Goal: Task Accomplishment & Management: Manage account settings

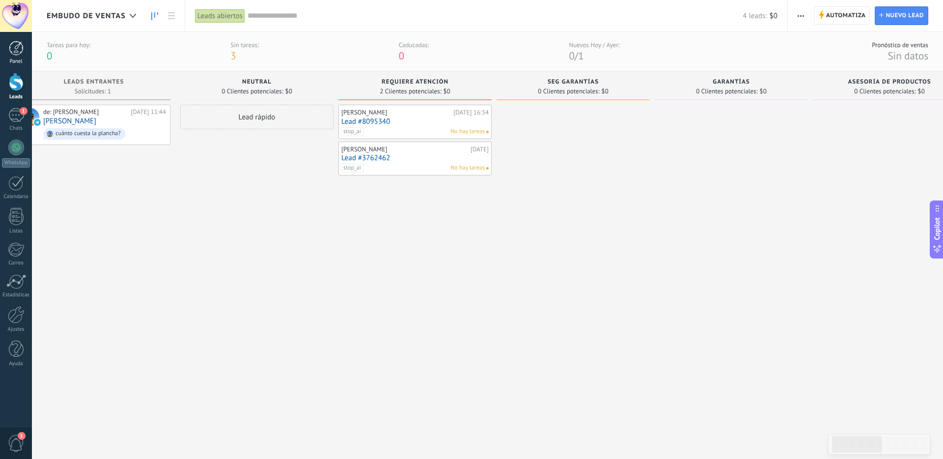
click at [17, 54] on div at bounding box center [16, 48] width 15 height 15
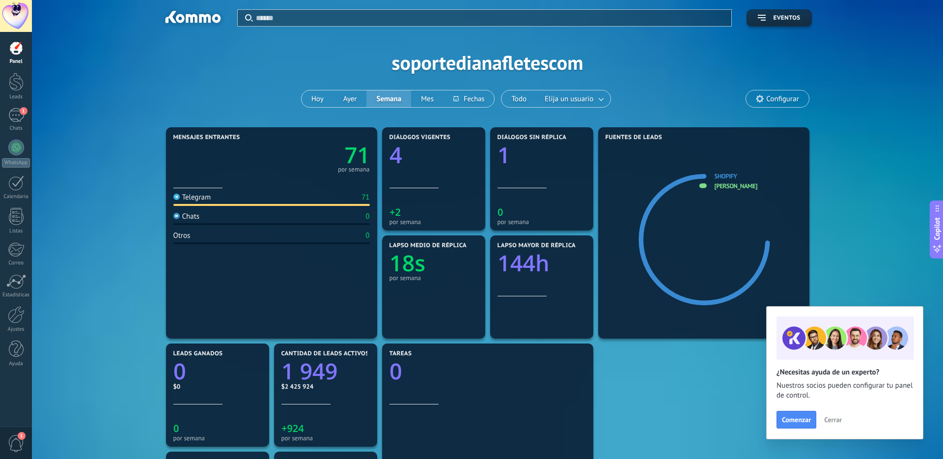
click at [770, 102] on span "Configurar" at bounding box center [782, 99] width 32 height 8
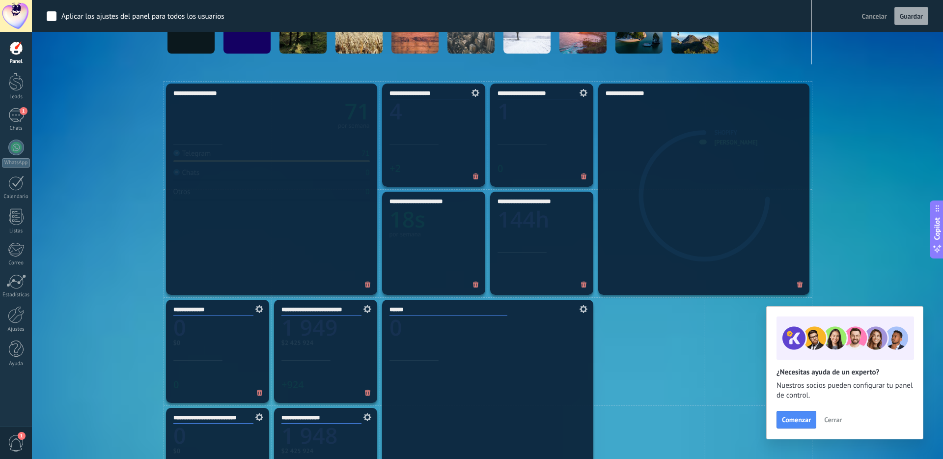
scroll to position [248, 0]
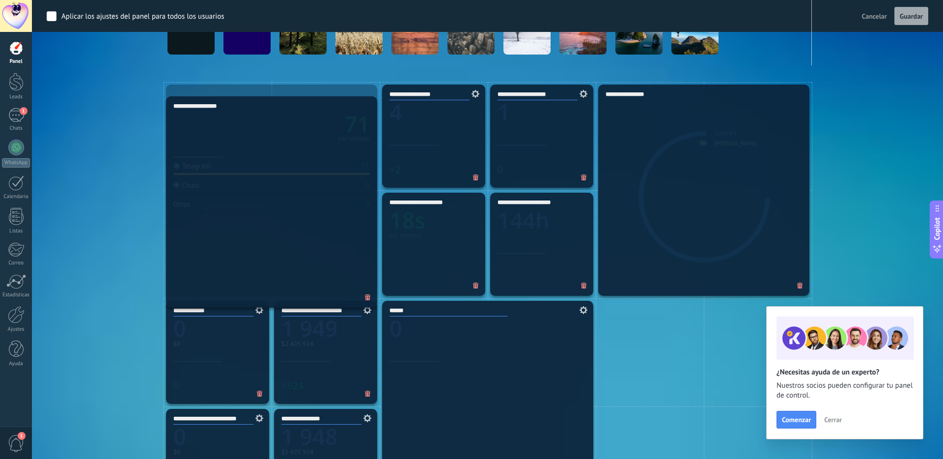
drag, startPoint x: 254, startPoint y: 105, endPoint x: 254, endPoint y: 116, distance: 11.3
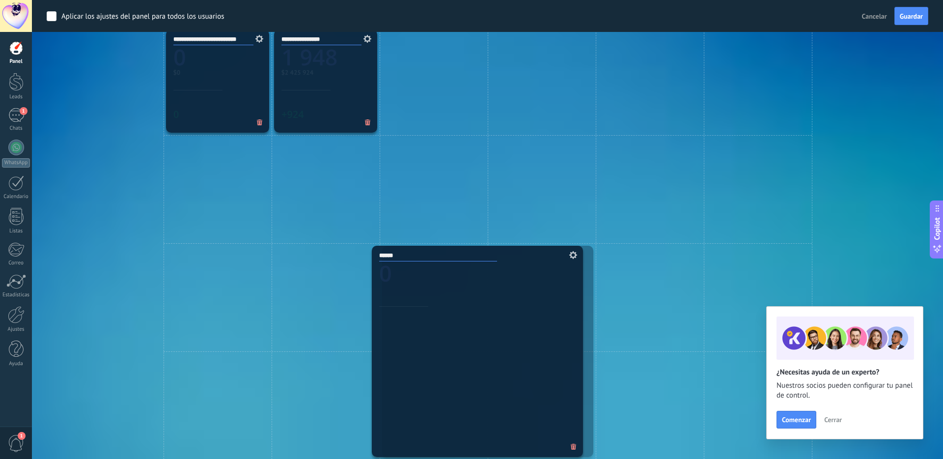
scroll to position [657, 0]
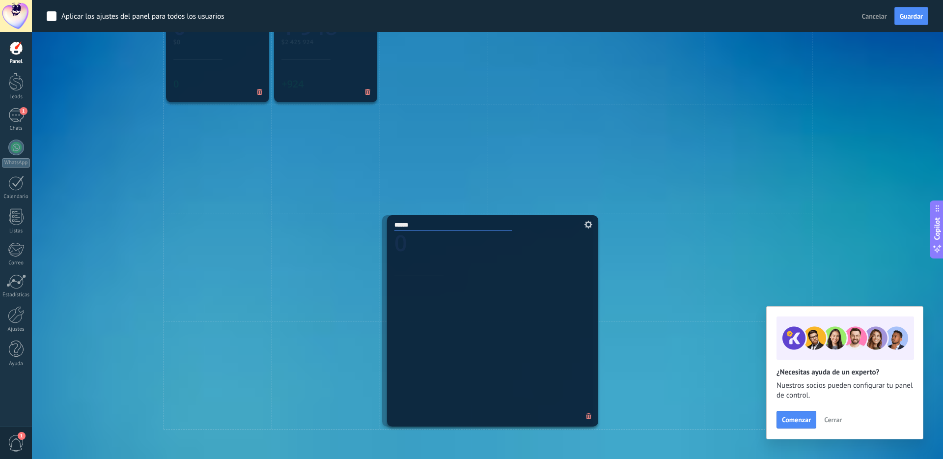
drag, startPoint x: 497, startPoint y: 142, endPoint x: 501, endPoint y: 437, distance: 295.6
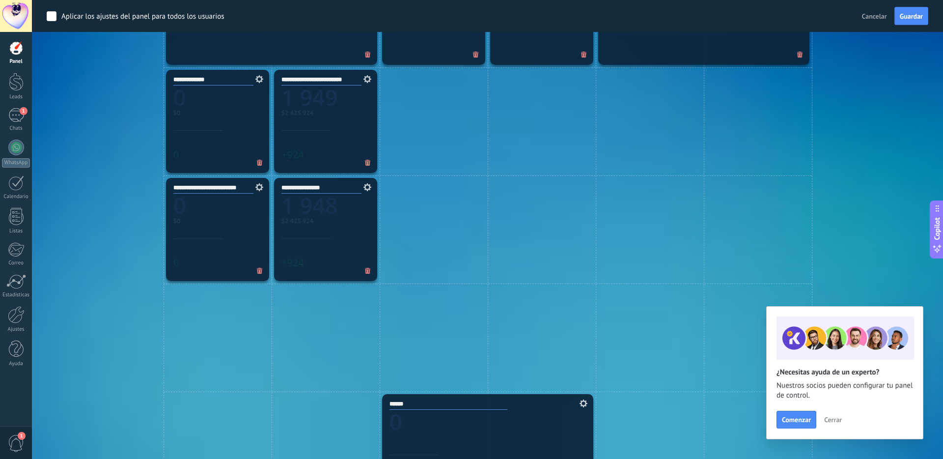
scroll to position [663, 0]
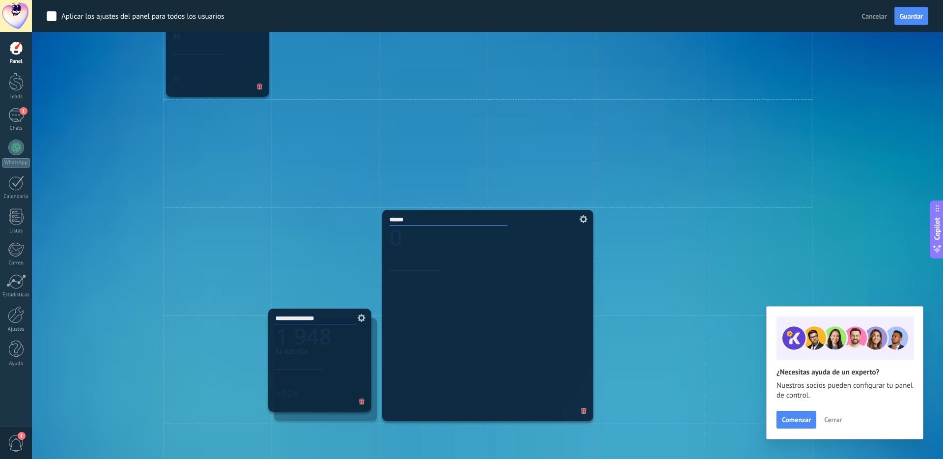
drag, startPoint x: 311, startPoint y: 75, endPoint x: 305, endPoint y: 391, distance: 316.2
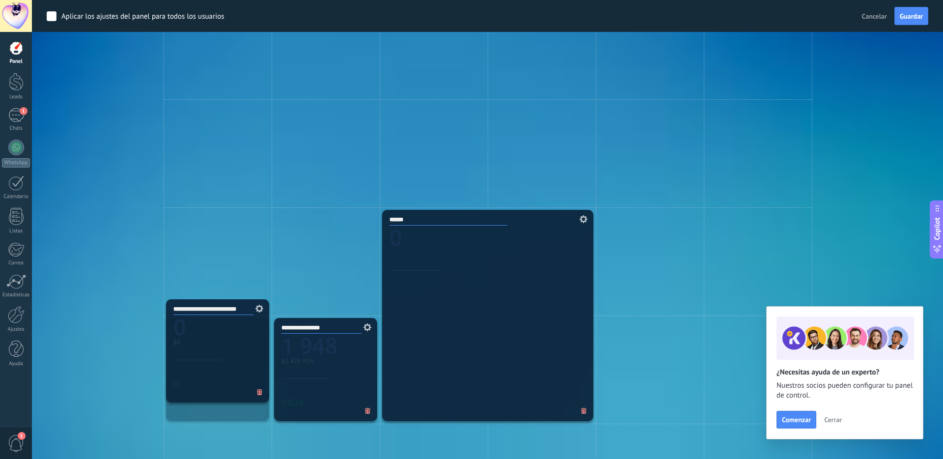
drag, startPoint x: 226, startPoint y: 60, endPoint x: 221, endPoint y: 368, distance: 307.9
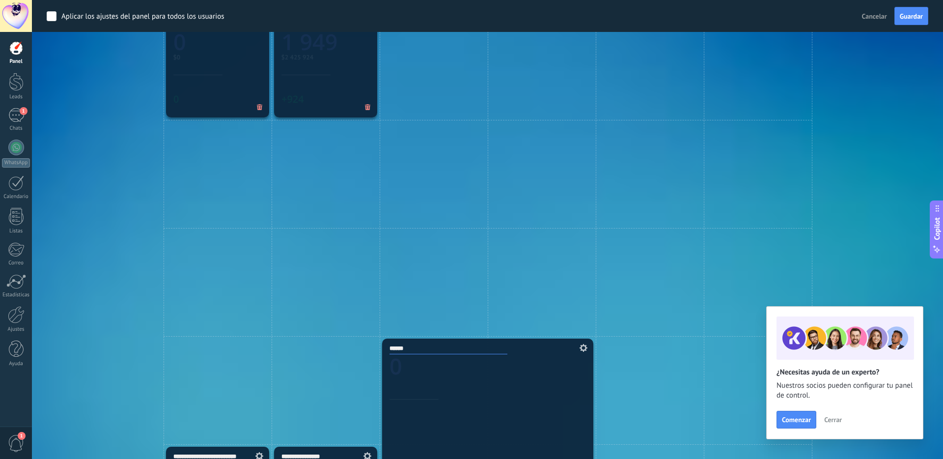
scroll to position [520, 0]
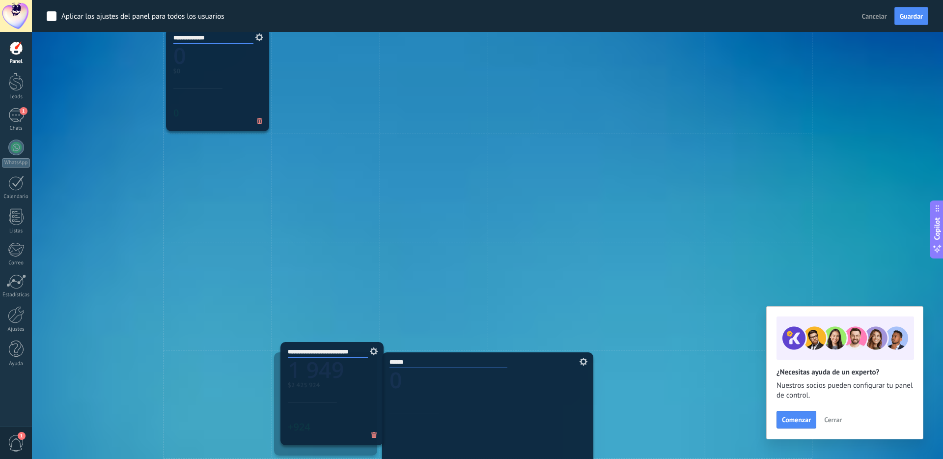
drag, startPoint x: 310, startPoint y: 107, endPoint x: 310, endPoint y: 421, distance: 313.7
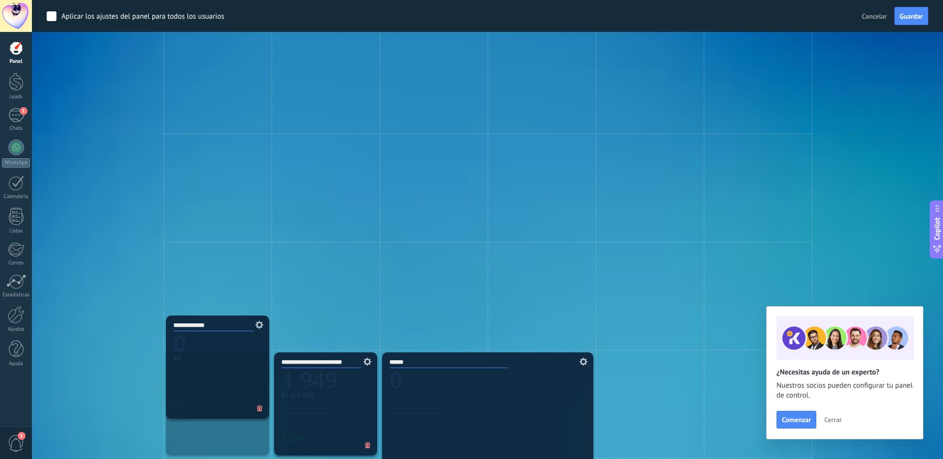
drag, startPoint x: 217, startPoint y: 94, endPoint x: 181, endPoint y: 377, distance: 284.6
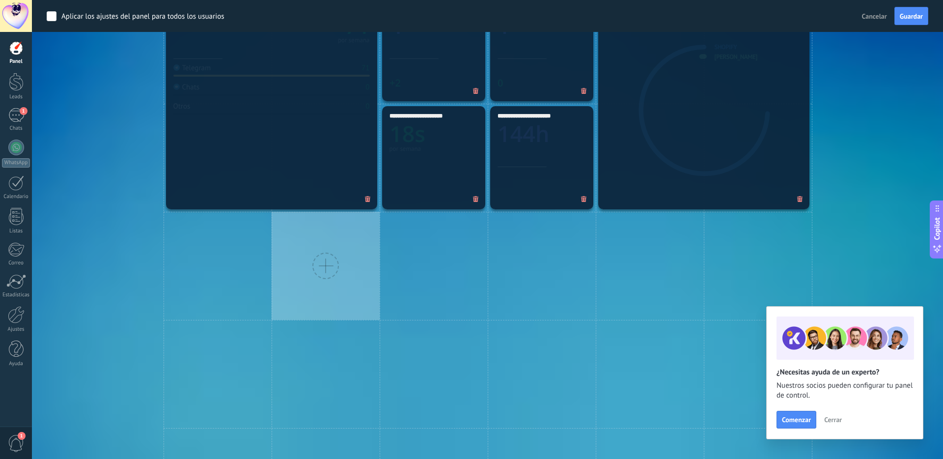
scroll to position [270, 0]
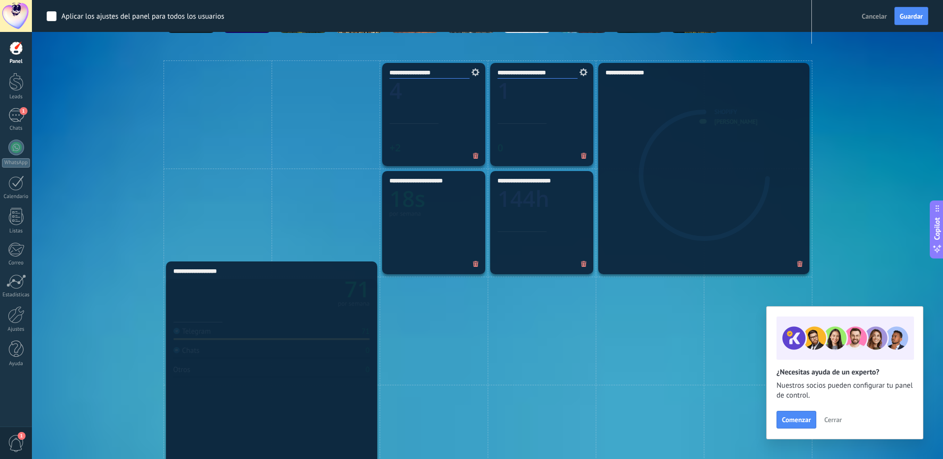
drag, startPoint x: 296, startPoint y: 178, endPoint x: 279, endPoint y: 375, distance: 197.6
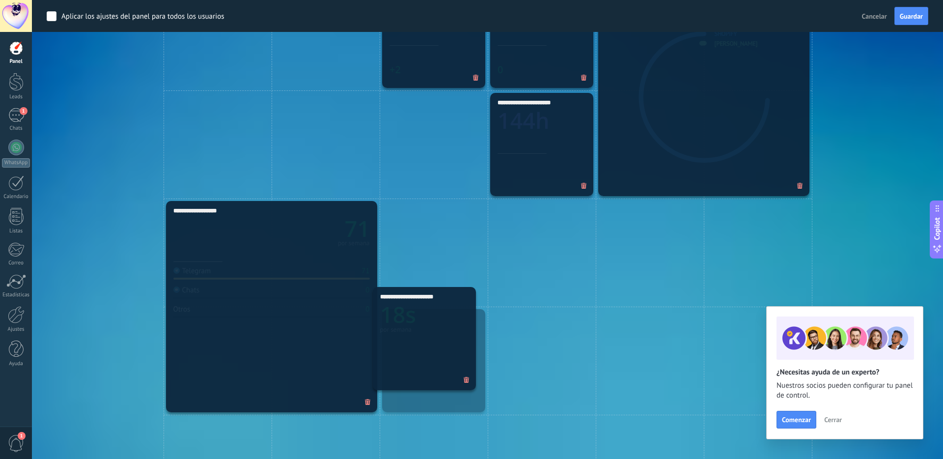
scroll to position [349, 0]
drag, startPoint x: 440, startPoint y: 146, endPoint x: 435, endPoint y: 332, distance: 186.2
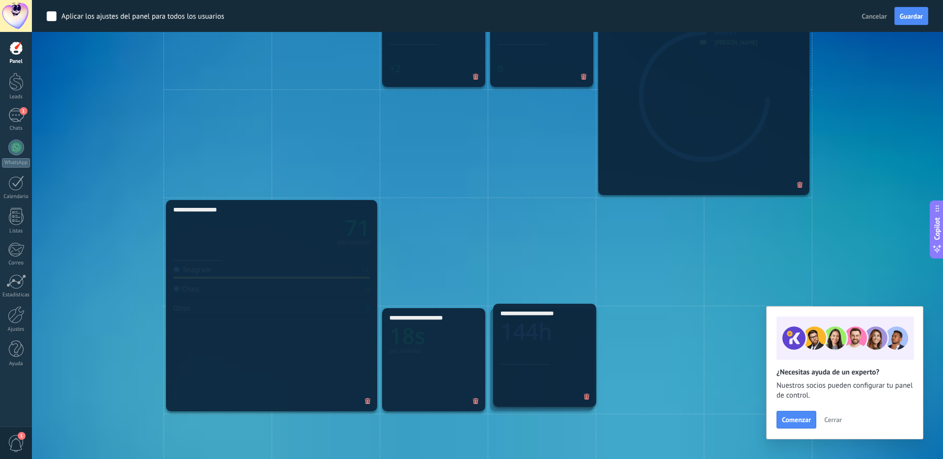
drag, startPoint x: 501, startPoint y: 142, endPoint x: 532, endPoint y: 191, distance: 58.0
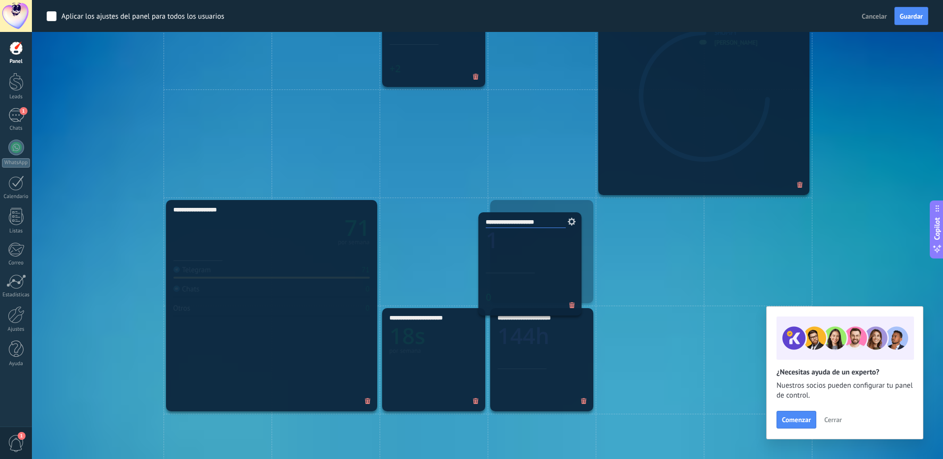
drag, startPoint x: 538, startPoint y: 72, endPoint x: 527, endPoint y: 293, distance: 220.7
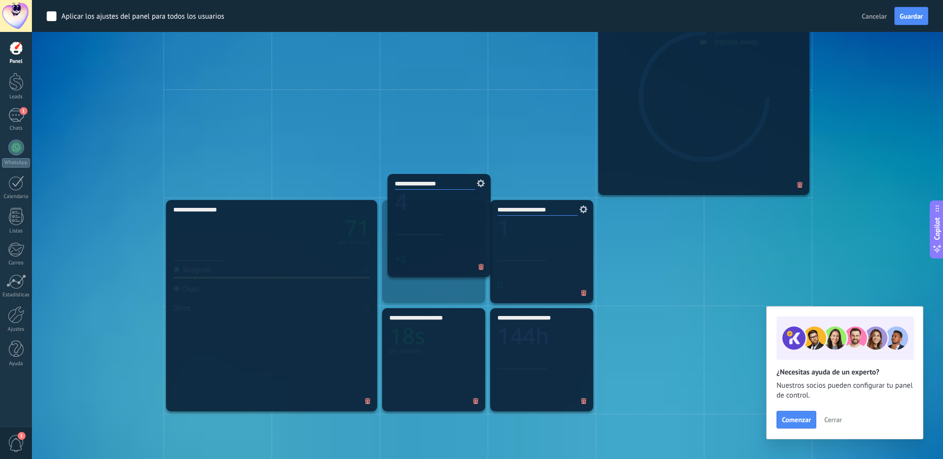
drag, startPoint x: 431, startPoint y: 67, endPoint x: 435, endPoint y: 256, distance: 189.6
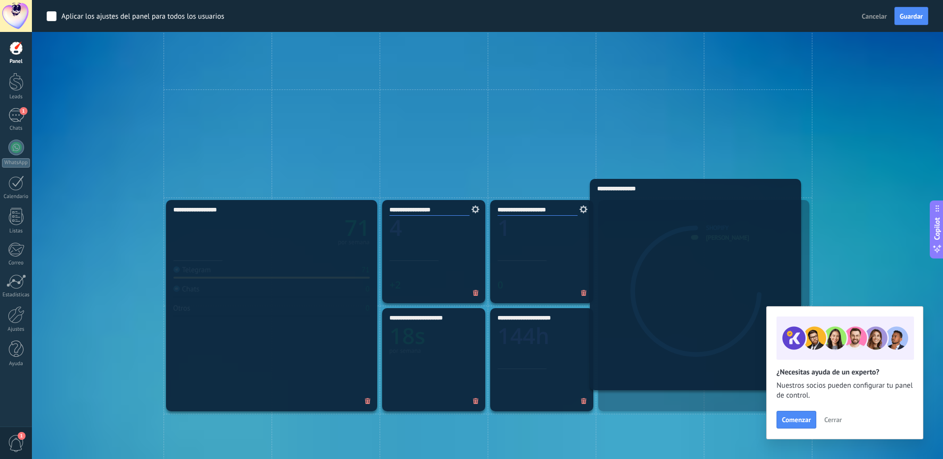
drag, startPoint x: 718, startPoint y: 125, endPoint x: 712, endPoint y: 324, distance: 198.4
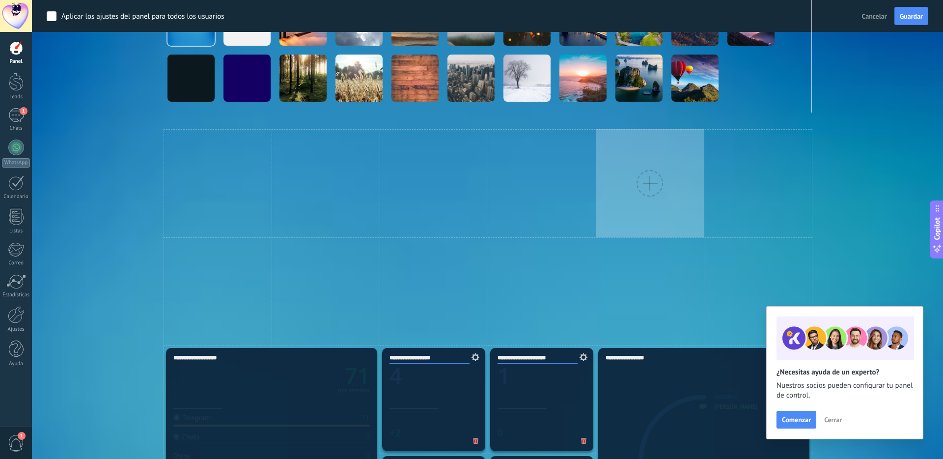
scroll to position [199, 0]
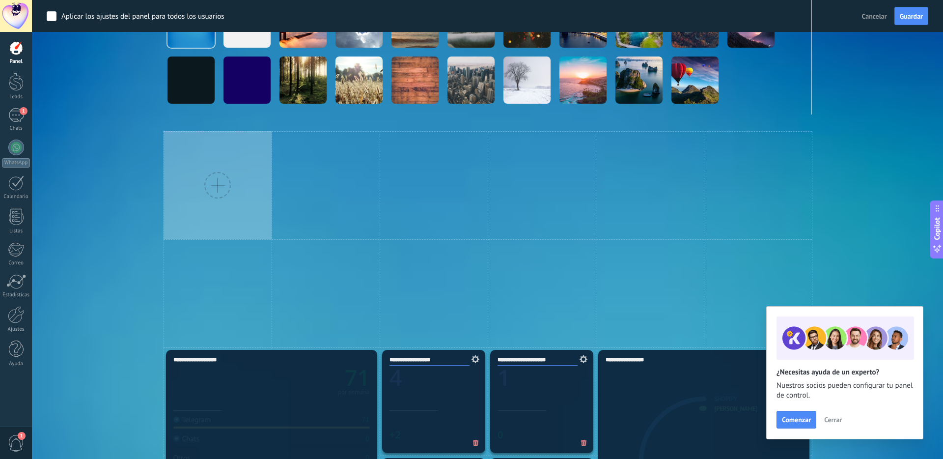
click at [219, 182] on div at bounding box center [217, 185] width 27 height 27
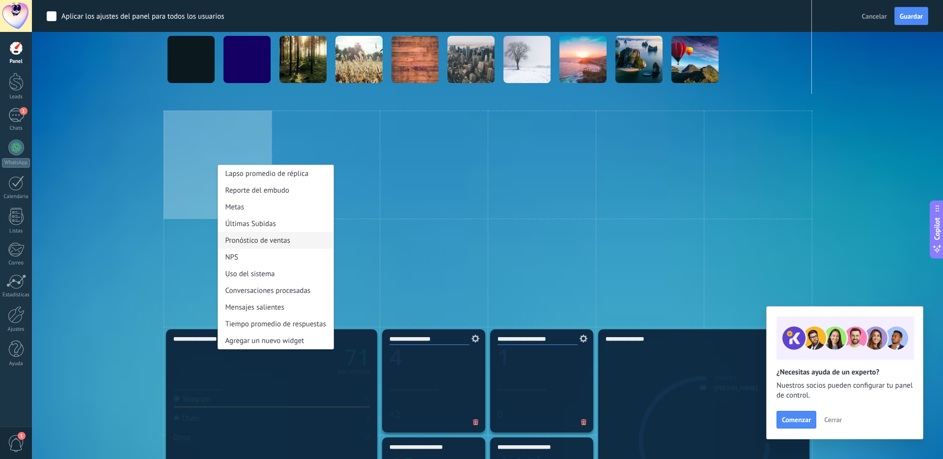
scroll to position [220, 0]
click at [284, 191] on div "Reporte del embudo" at bounding box center [275, 189] width 115 height 17
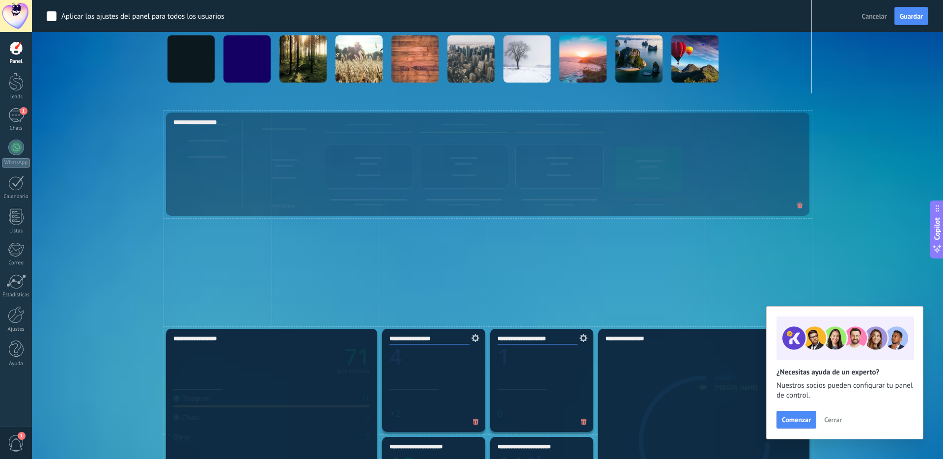
click at [832, 419] on span "Cerrar" at bounding box center [833, 419] width 18 height 7
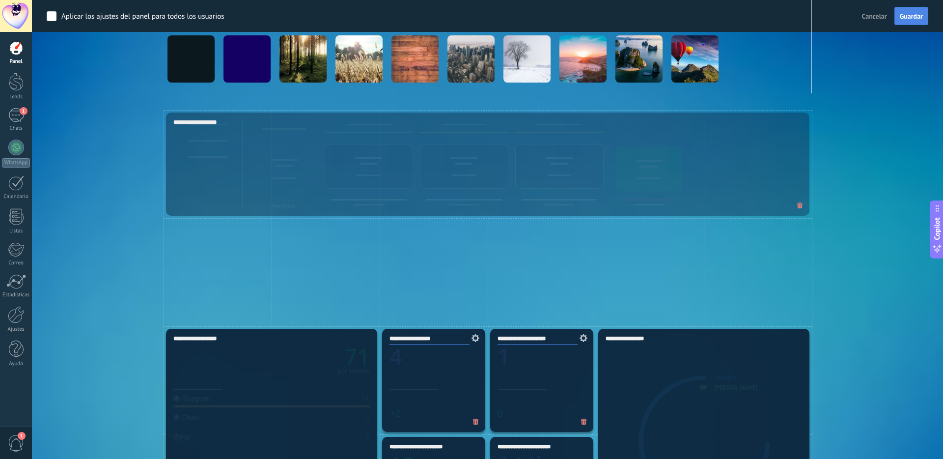
click at [904, 15] on span "Guardar" at bounding box center [910, 16] width 23 height 7
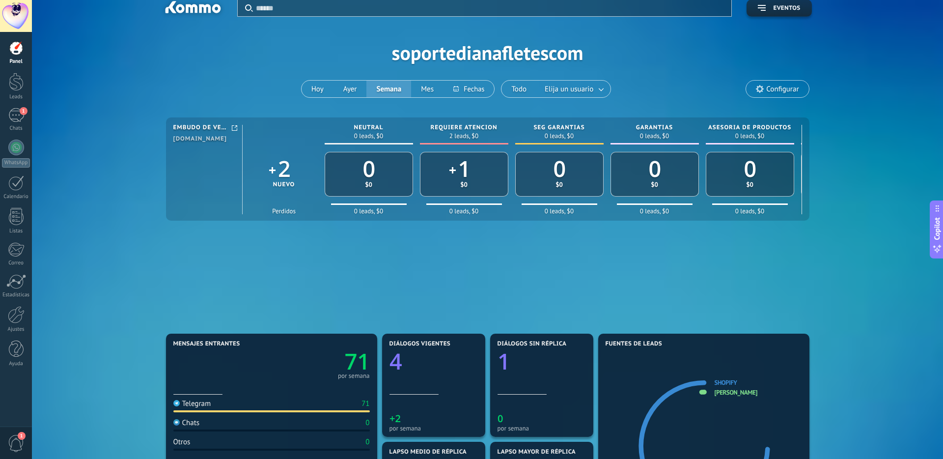
scroll to position [0, 0]
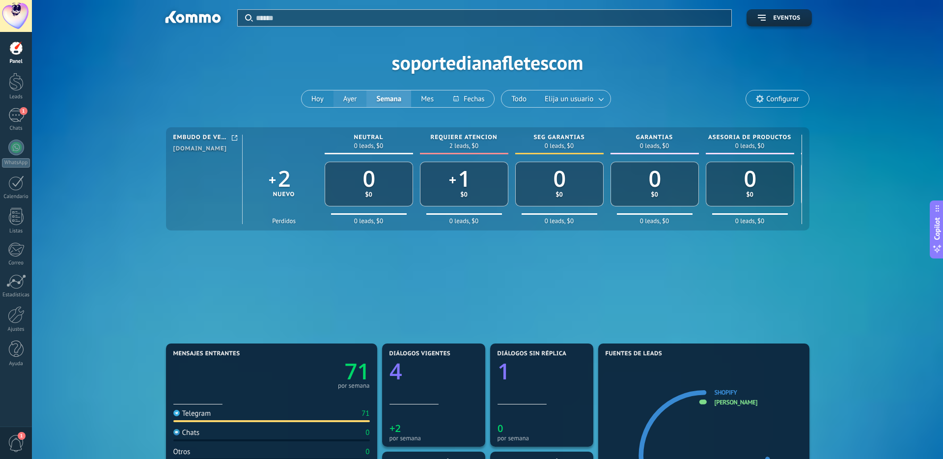
click at [345, 99] on button "Ayer" at bounding box center [349, 98] width 33 height 17
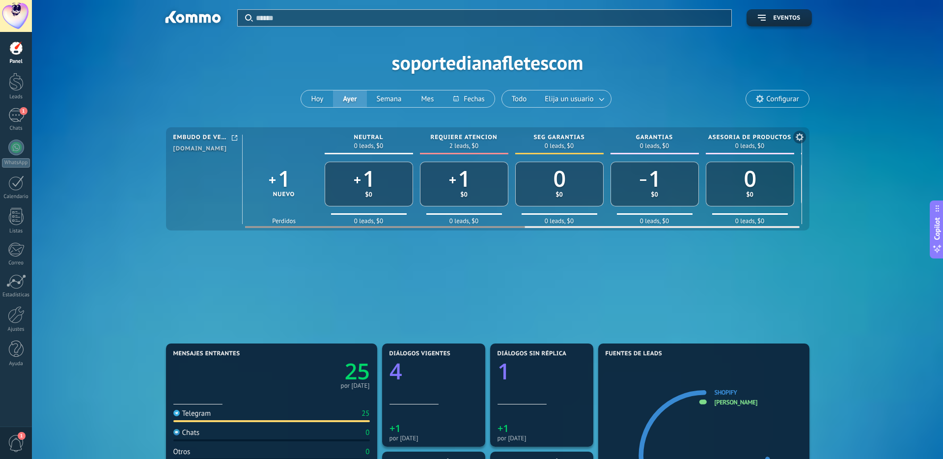
click at [665, 186] on div "1 $0" at bounding box center [654, 184] width 88 height 45
click at [194, 147] on span "[DOMAIN_NAME]" at bounding box center [200, 148] width 54 height 7
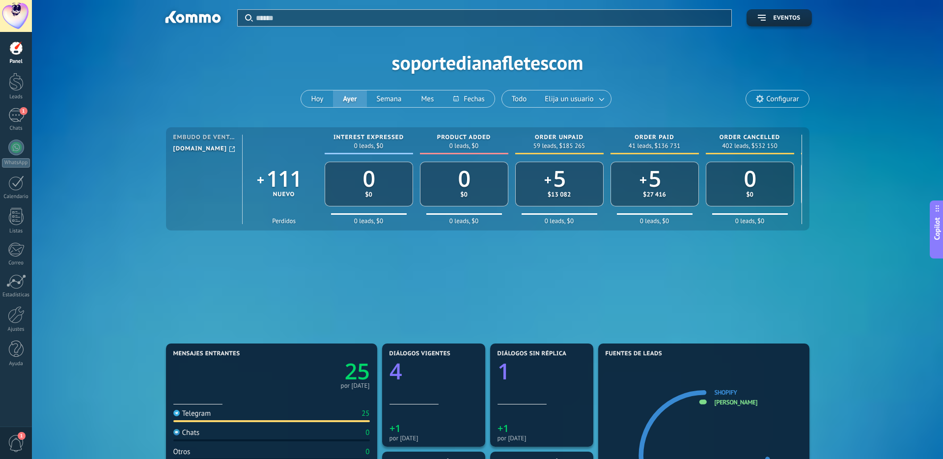
click at [771, 97] on span "Configurar" at bounding box center [782, 99] width 32 height 8
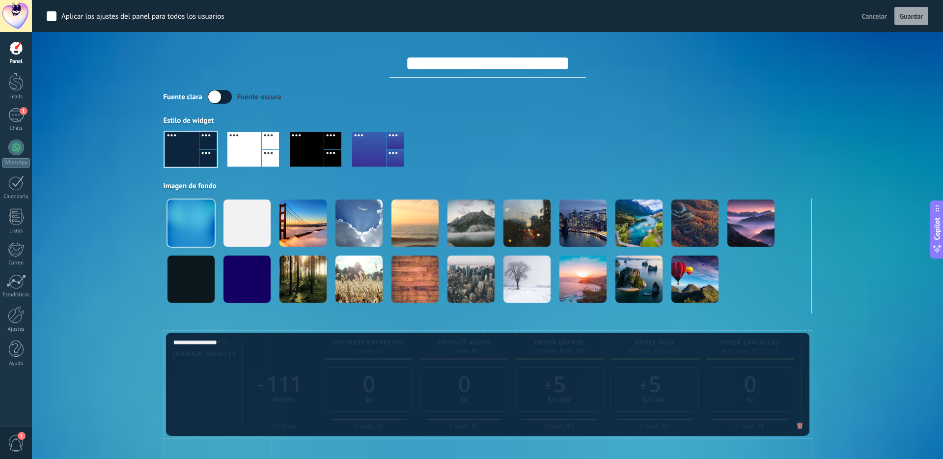
click at [906, 17] on span "Guardar" at bounding box center [910, 16] width 23 height 7
drag, startPoint x: 798, startPoint y: 155, endPoint x: 569, endPoint y: 122, distance: 231.2
click at [797, 155] on div at bounding box center [487, 153] width 648 height 56
click at [879, 15] on span "Cancelar" at bounding box center [874, 16] width 25 height 9
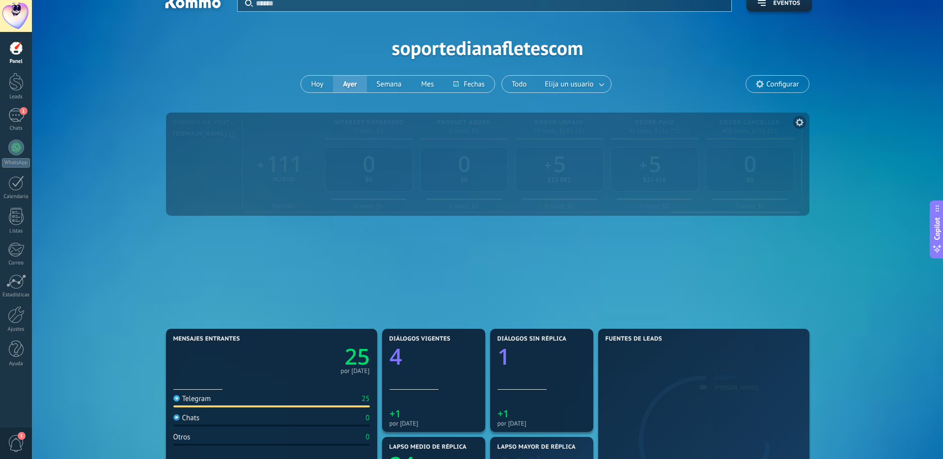
scroll to position [18, 0]
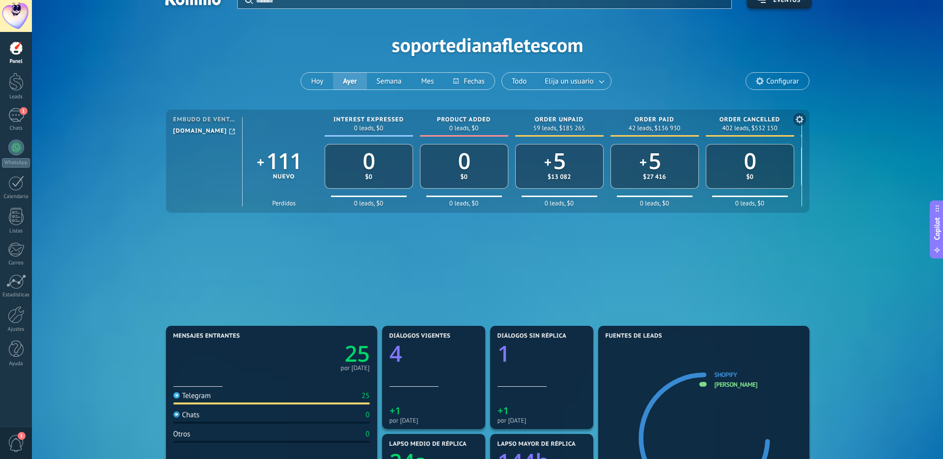
click at [797, 120] on use at bounding box center [799, 119] width 8 height 8
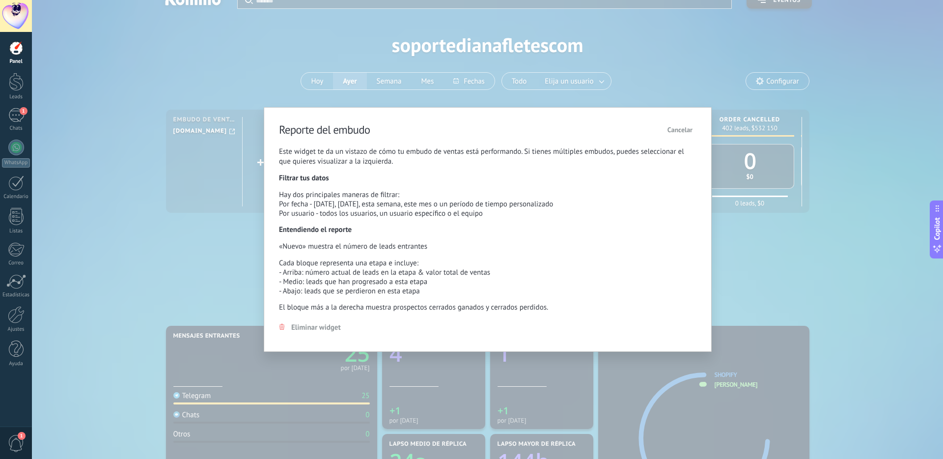
click at [679, 128] on span "Cancelar" at bounding box center [679, 129] width 25 height 9
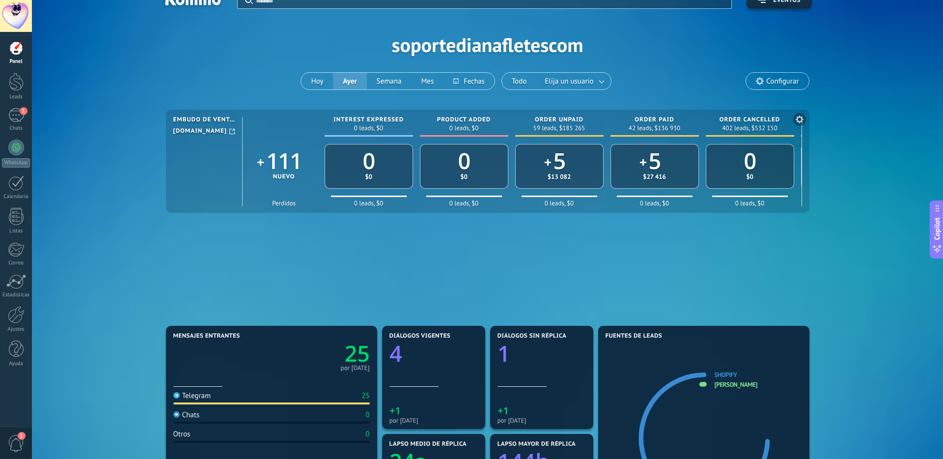
click at [213, 118] on span "Embudo de ventas" at bounding box center [203, 119] width 61 height 7
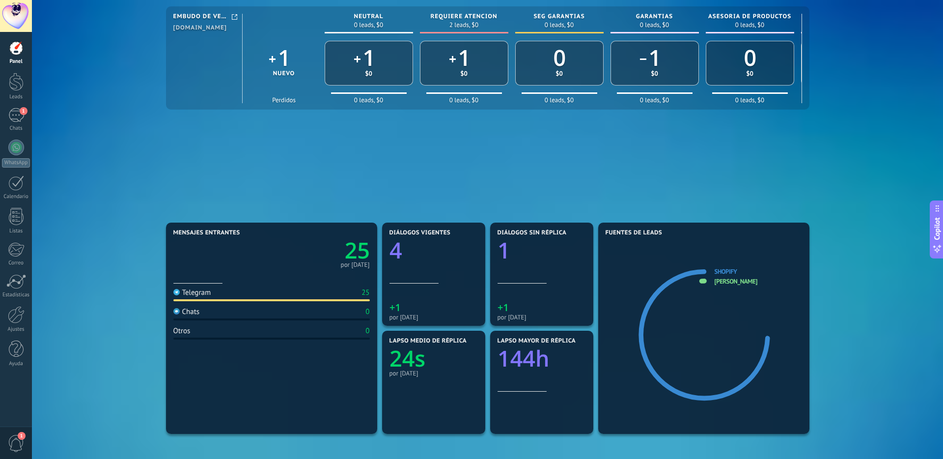
scroll to position [123, 0]
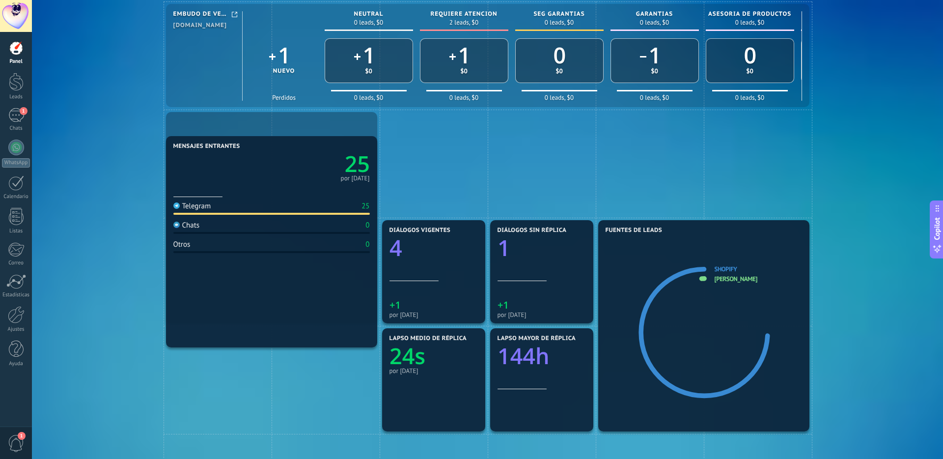
drag, startPoint x: 312, startPoint y: 246, endPoint x: 306, endPoint y: 163, distance: 84.1
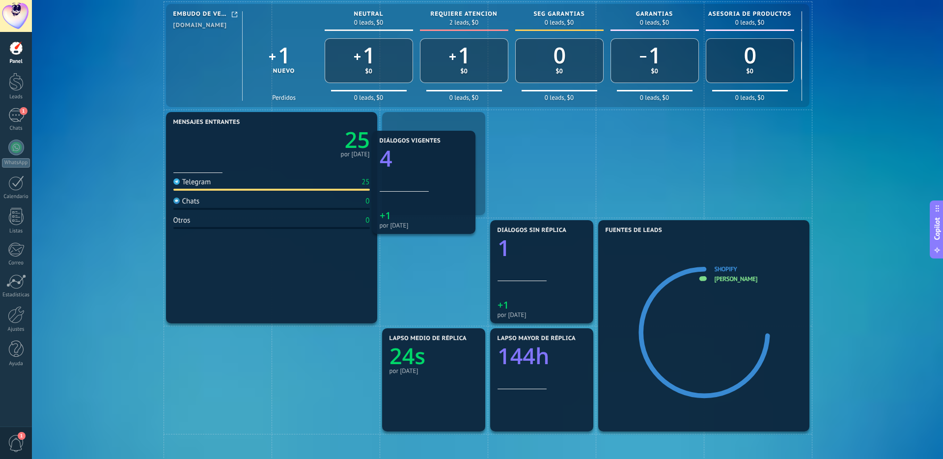
drag, startPoint x: 460, startPoint y: 247, endPoint x: 455, endPoint y: 167, distance: 80.2
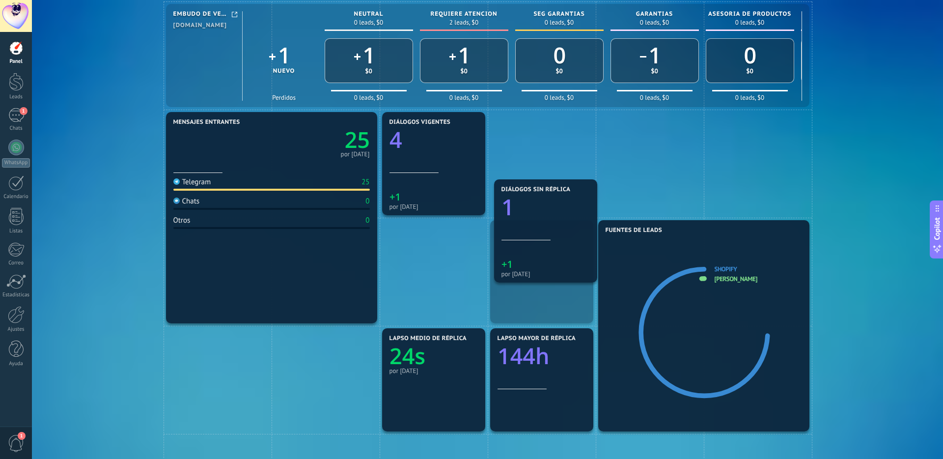
drag, startPoint x: 550, startPoint y: 245, endPoint x: 551, endPoint y: 169, distance: 76.1
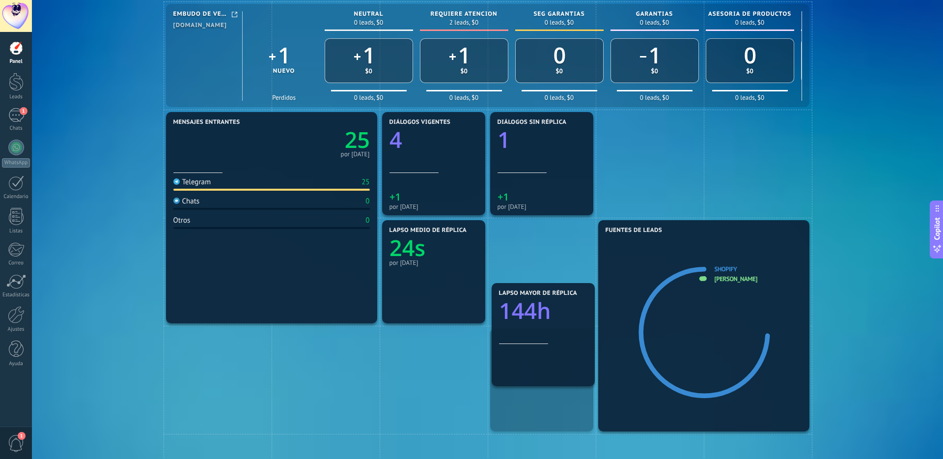
drag, startPoint x: 553, startPoint y: 340, endPoint x: 551, endPoint y: 265, distance: 75.1
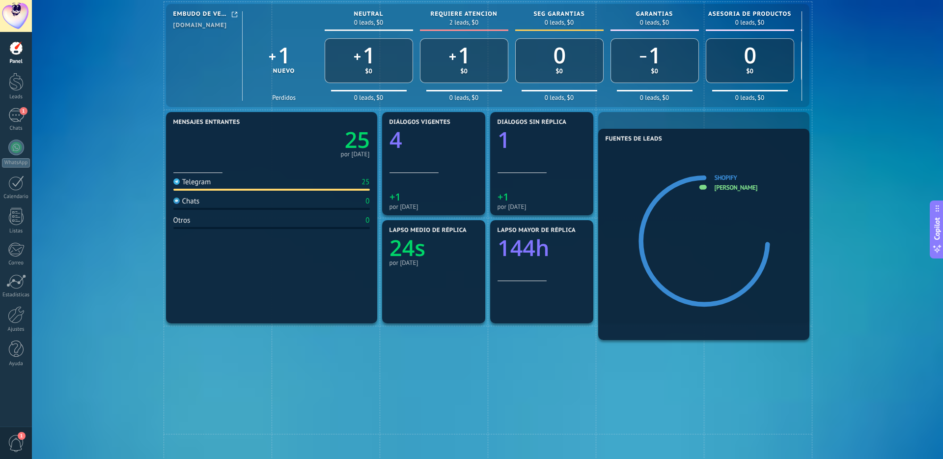
drag, startPoint x: 728, startPoint y: 300, endPoint x: 732, endPoint y: 215, distance: 85.5
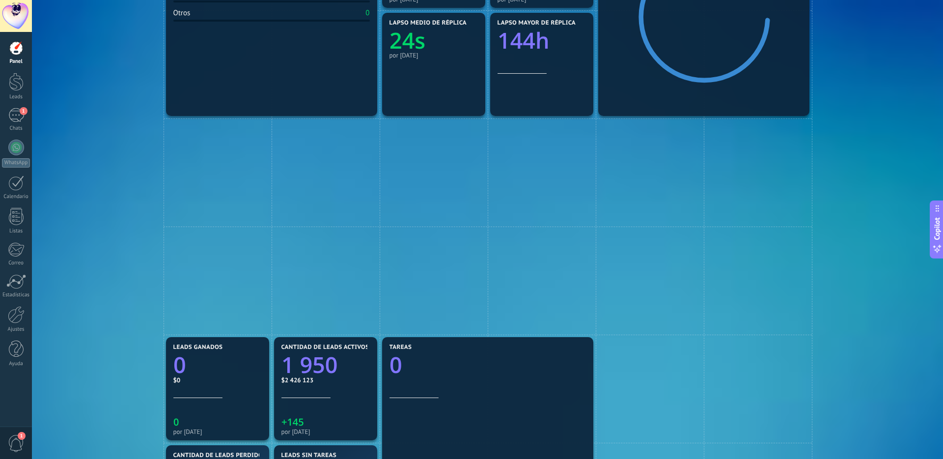
scroll to position [331, 0]
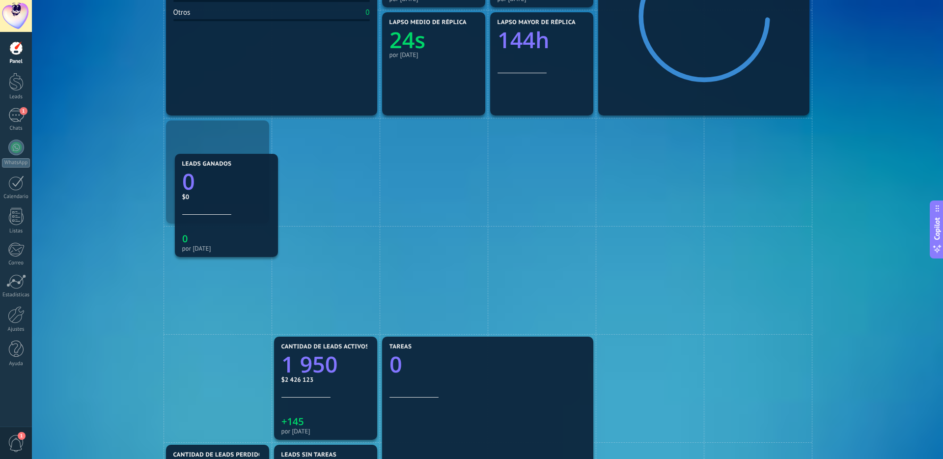
drag, startPoint x: 247, startPoint y: 357, endPoint x: 257, endPoint y: 183, distance: 174.6
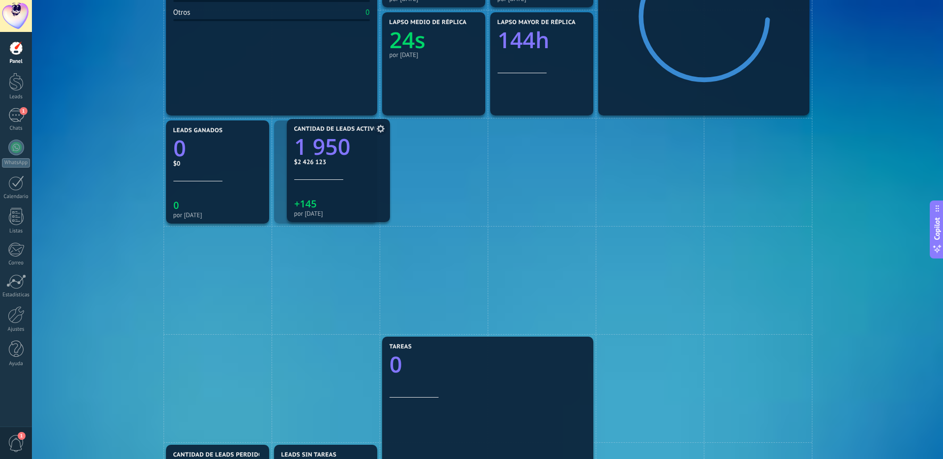
drag, startPoint x: 303, startPoint y: 368, endPoint x: 313, endPoint y: 162, distance: 206.0
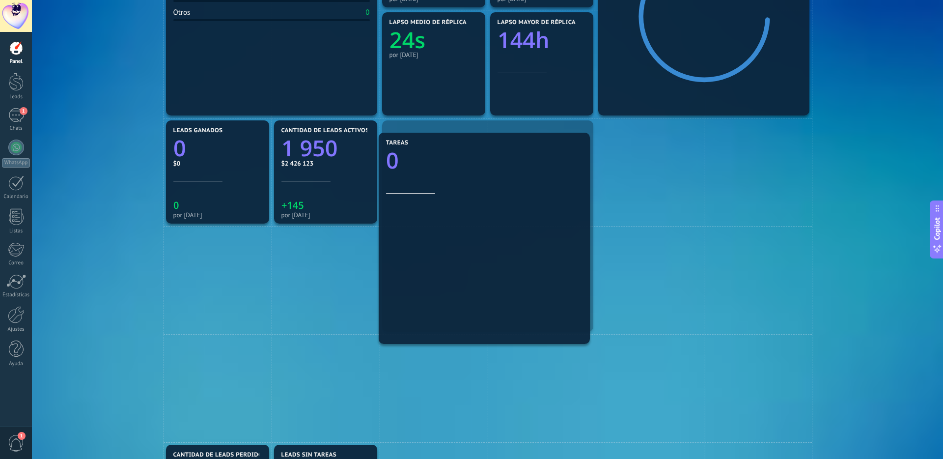
drag, startPoint x: 464, startPoint y: 356, endPoint x: 461, endPoint y: 157, distance: 199.9
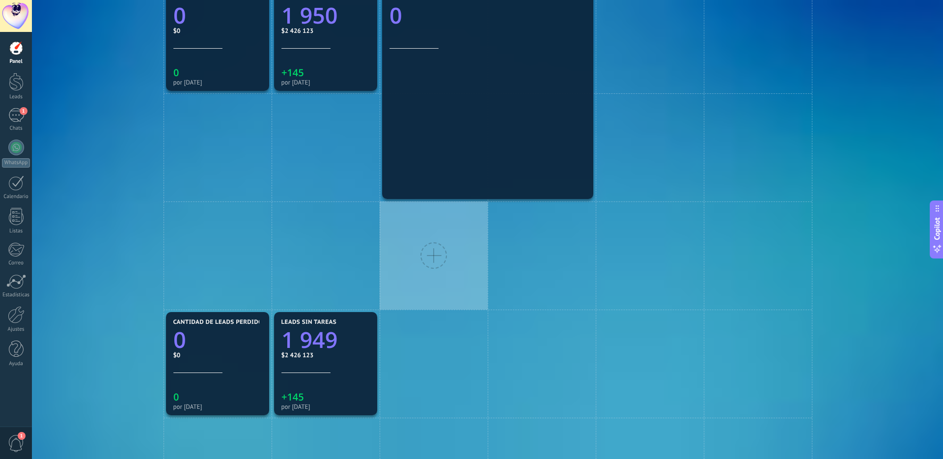
scroll to position [464, 0]
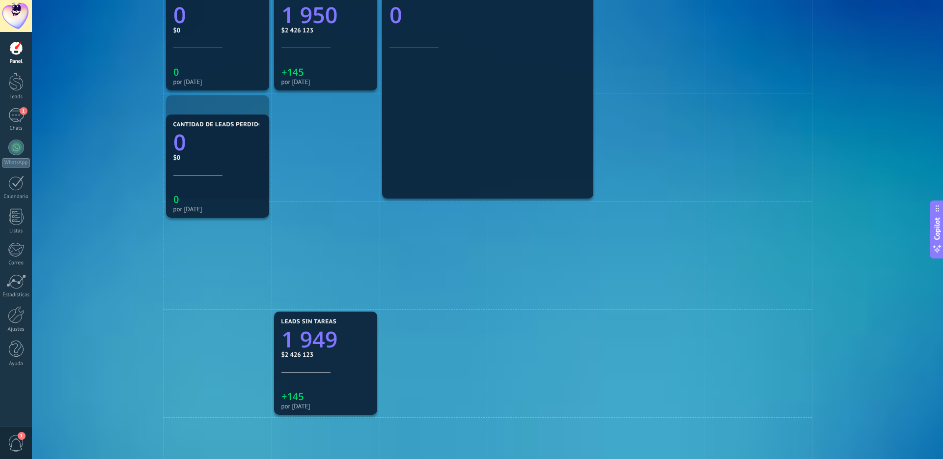
drag, startPoint x: 236, startPoint y: 345, endPoint x: 232, endPoint y: 153, distance: 192.0
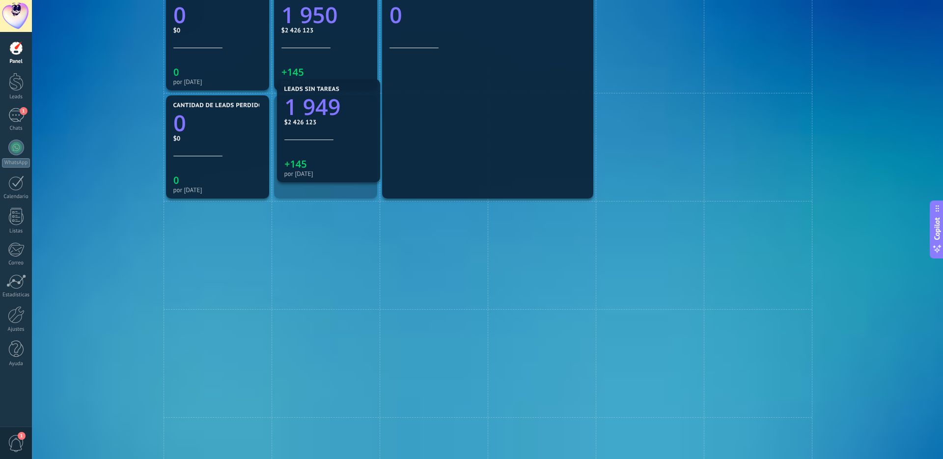
drag, startPoint x: 313, startPoint y: 378, endPoint x: 316, endPoint y: 151, distance: 227.3
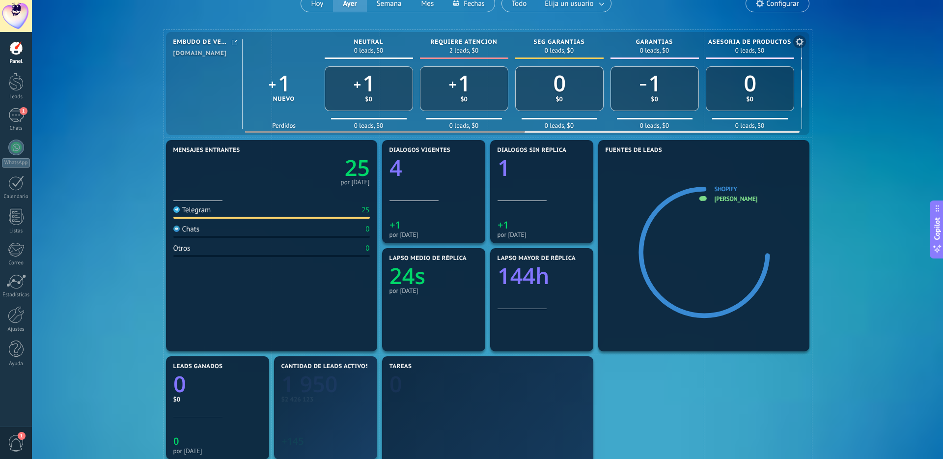
scroll to position [0, 0]
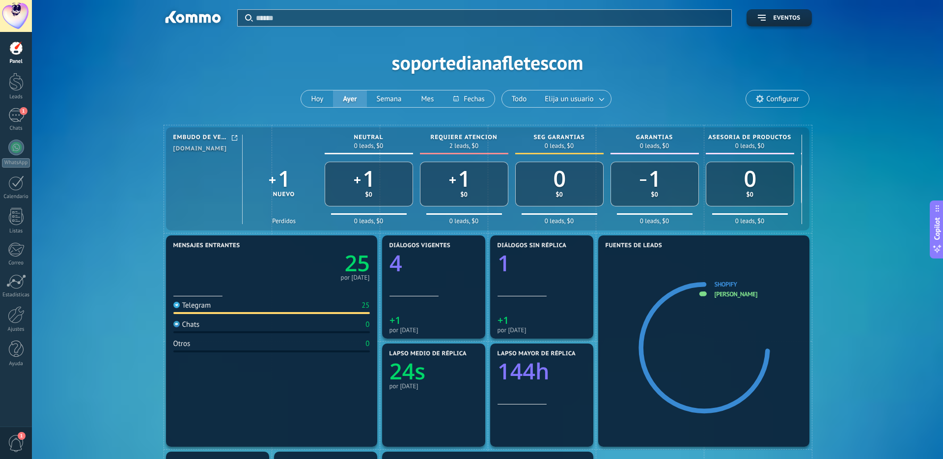
click at [879, 99] on div "Aplicar Eventos soportedianafletescom [DATE] [DATE] Semana Mes Todo Elija un us…" at bounding box center [487, 62] width 881 height 125
click at [776, 93] on span "Configurar" at bounding box center [777, 98] width 62 height 17
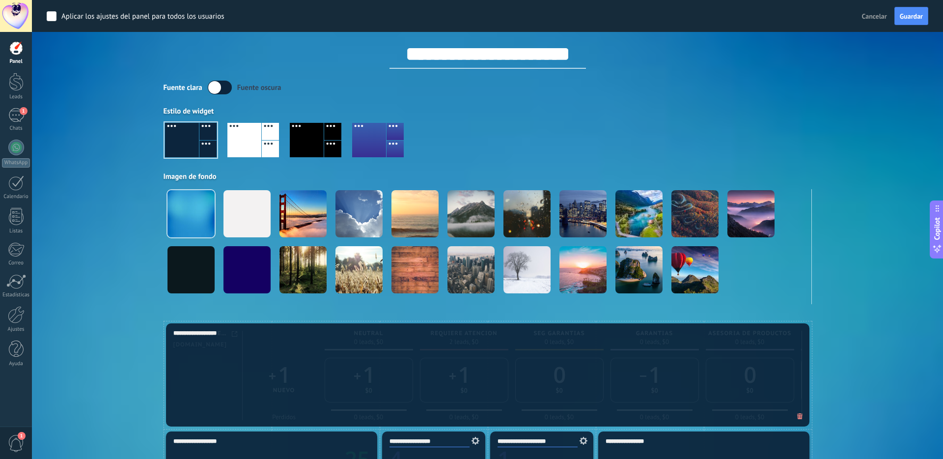
scroll to position [2, 0]
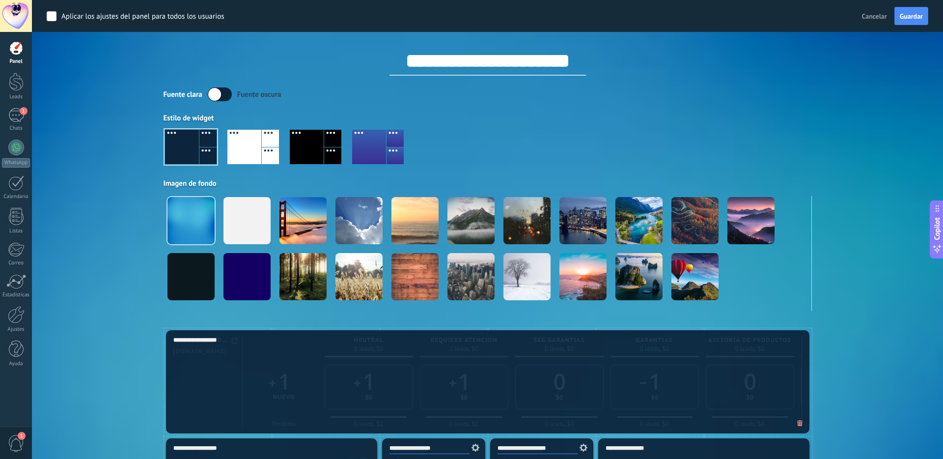
click at [245, 143] on div at bounding box center [244, 147] width 34 height 34
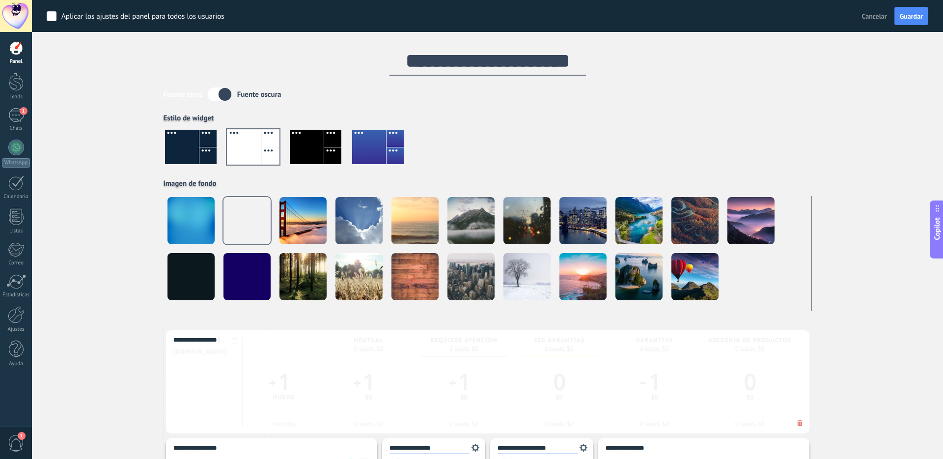
click at [312, 144] on div at bounding box center [307, 147] width 34 height 34
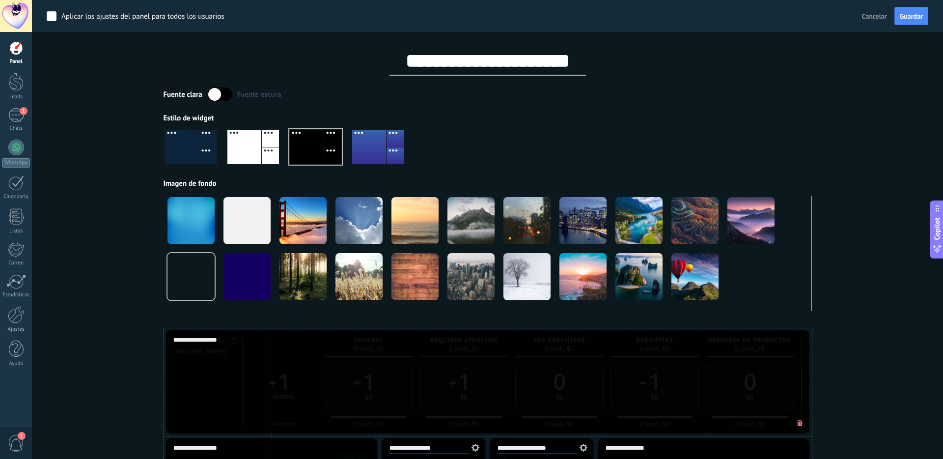
click at [373, 149] on div at bounding box center [369, 147] width 34 height 34
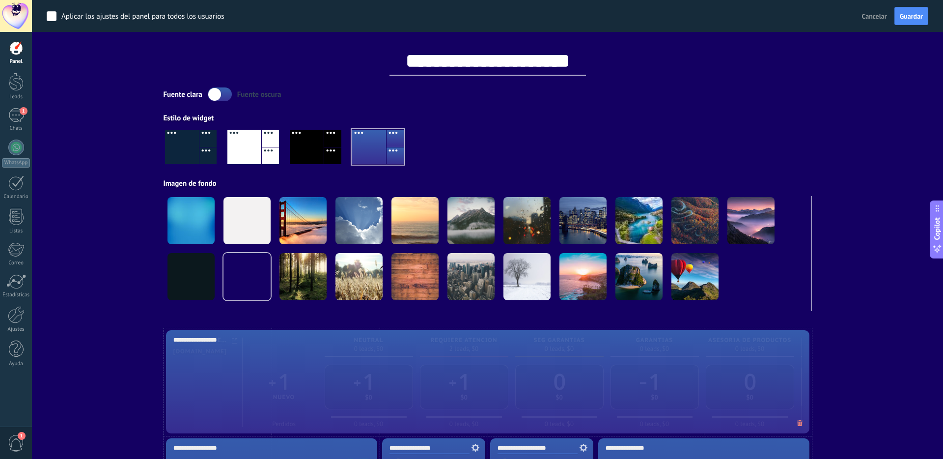
click at [202, 147] on div at bounding box center [207, 155] width 17 height 17
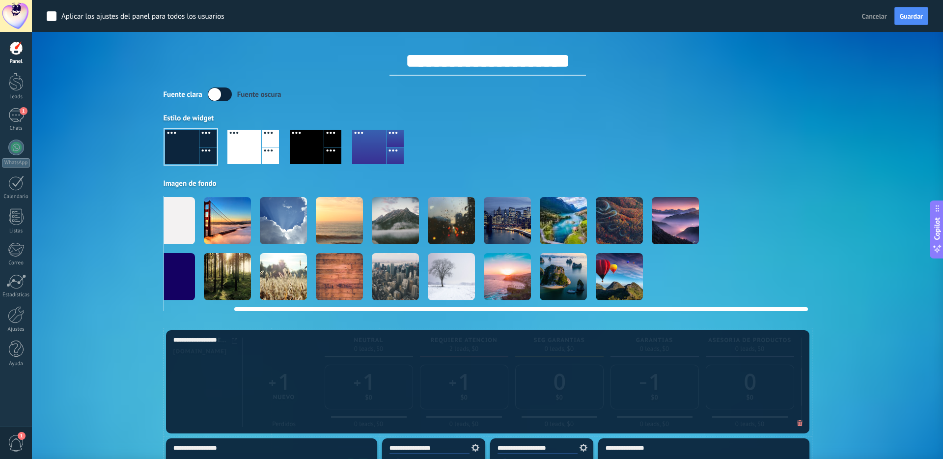
scroll to position [0, 0]
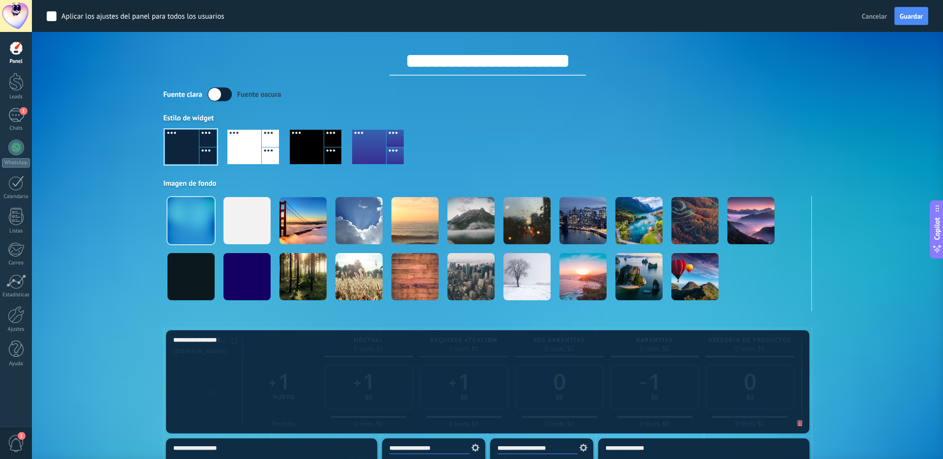
click at [224, 94] on label at bounding box center [220, 94] width 24 height 14
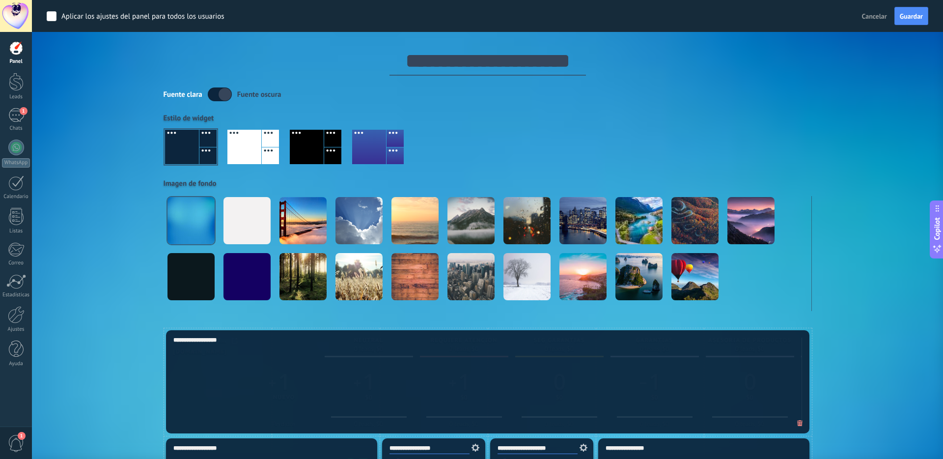
click at [224, 94] on label at bounding box center [220, 94] width 24 height 14
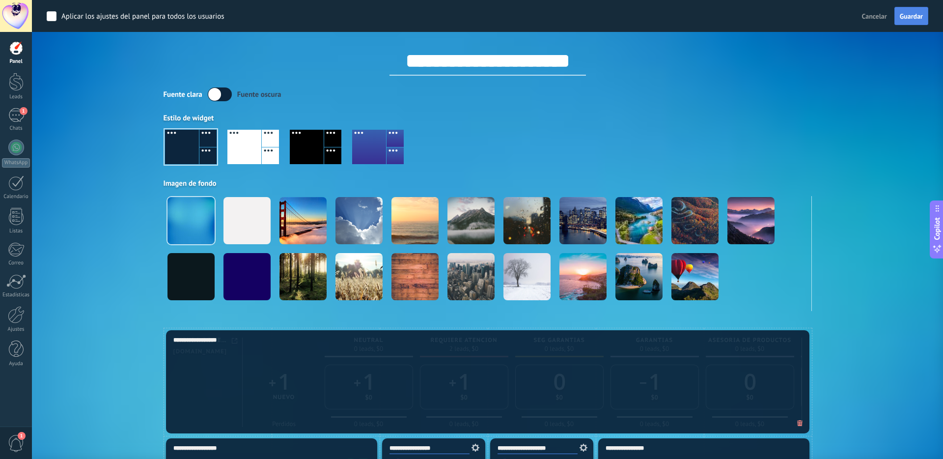
click at [908, 17] on span "Guardar" at bounding box center [910, 16] width 23 height 7
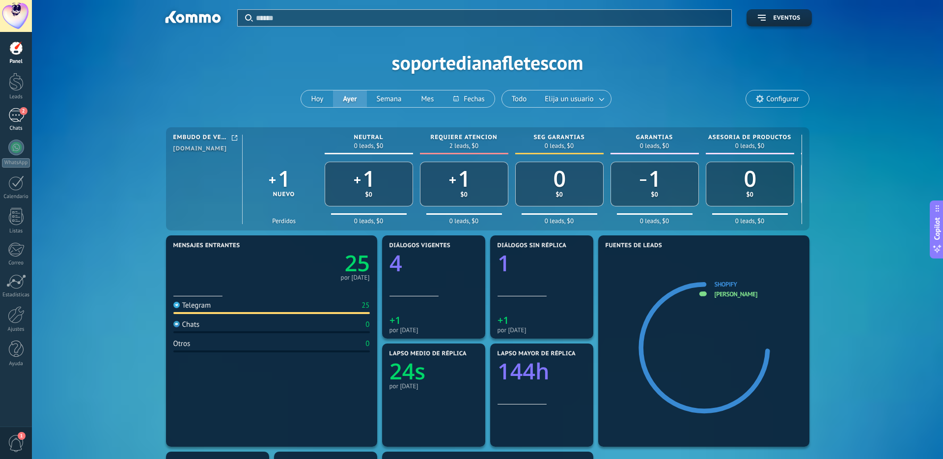
click at [8, 121] on div "2" at bounding box center [16, 115] width 16 height 14
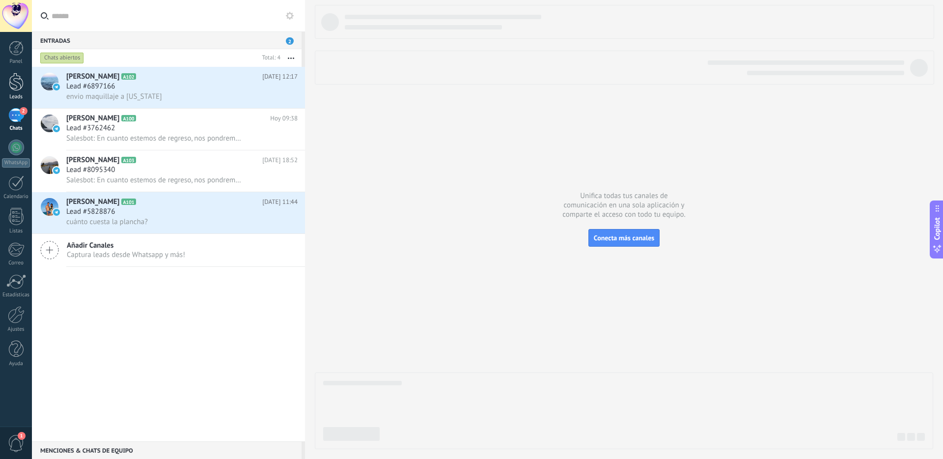
click at [20, 78] on div at bounding box center [16, 82] width 15 height 18
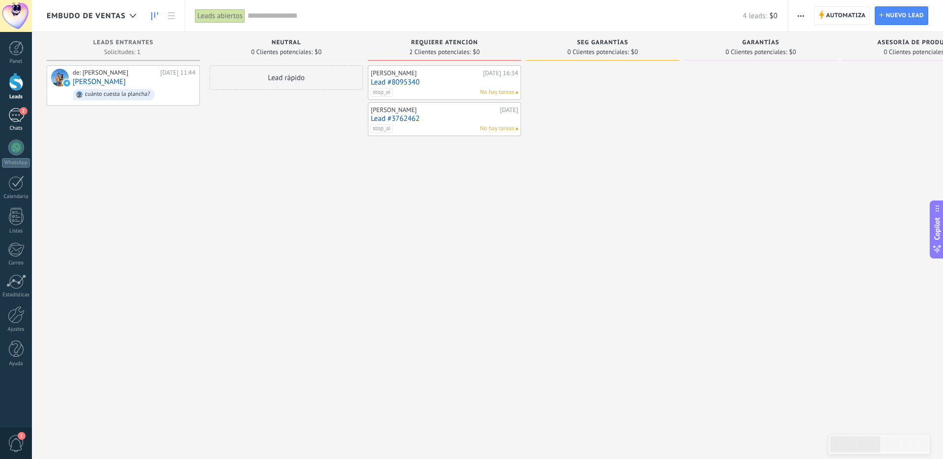
click at [11, 112] on div "2" at bounding box center [16, 115] width 16 height 14
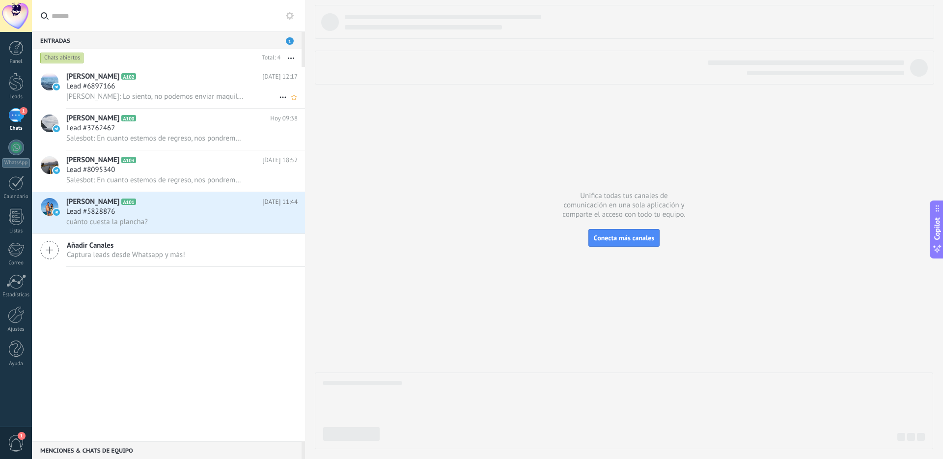
click at [122, 85] on div "Lead #6897166" at bounding box center [181, 87] width 231 height 10
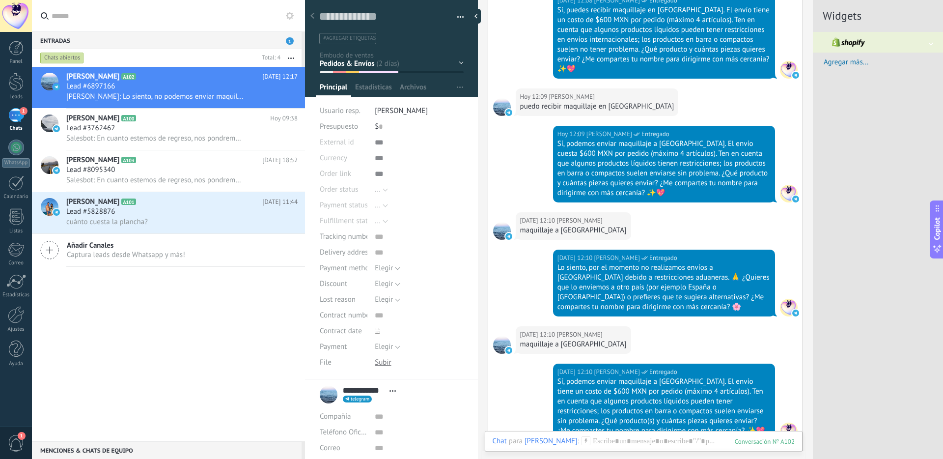
scroll to position [1418, 0]
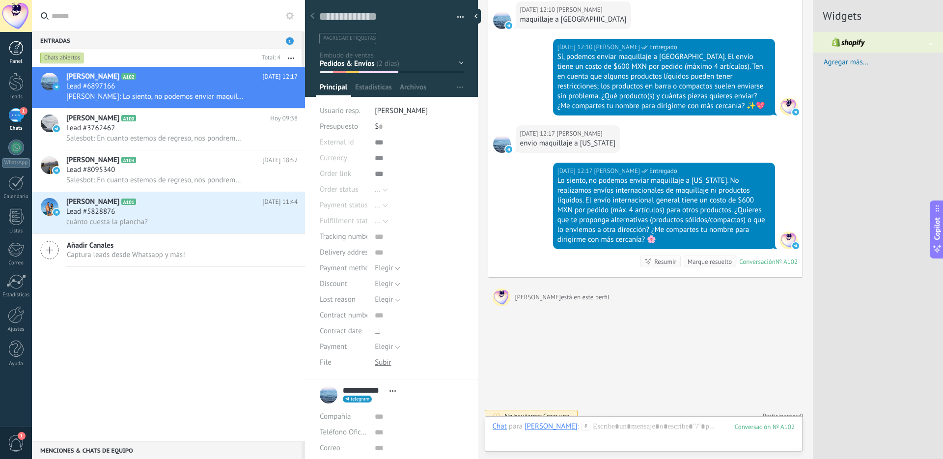
click at [19, 47] on div at bounding box center [16, 48] width 15 height 15
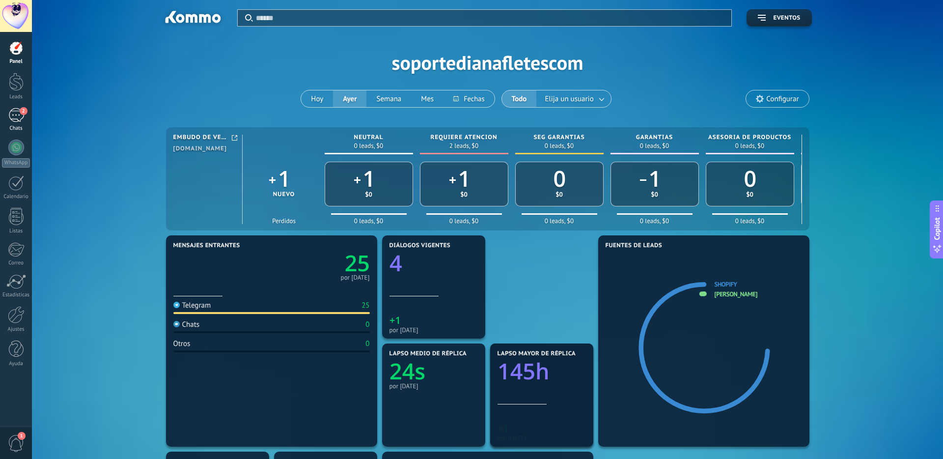
click at [12, 122] on div "2" at bounding box center [16, 115] width 16 height 14
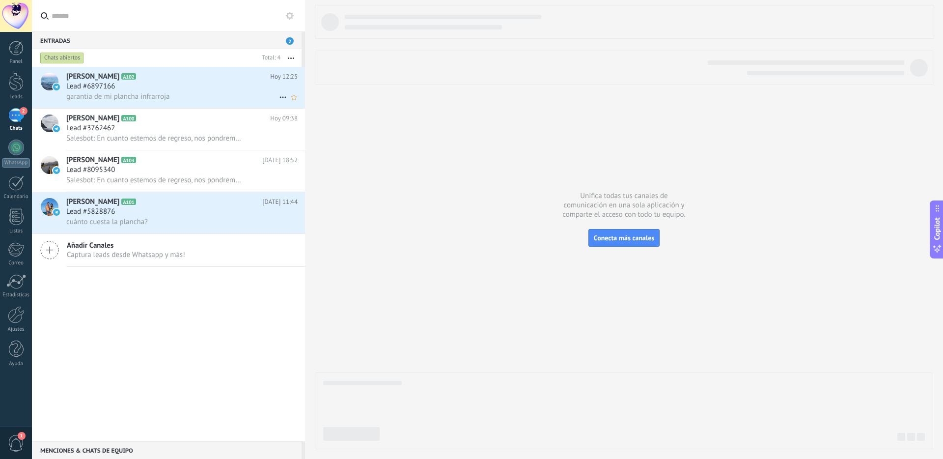
click at [167, 90] on div "Lead #6897166" at bounding box center [181, 87] width 231 height 10
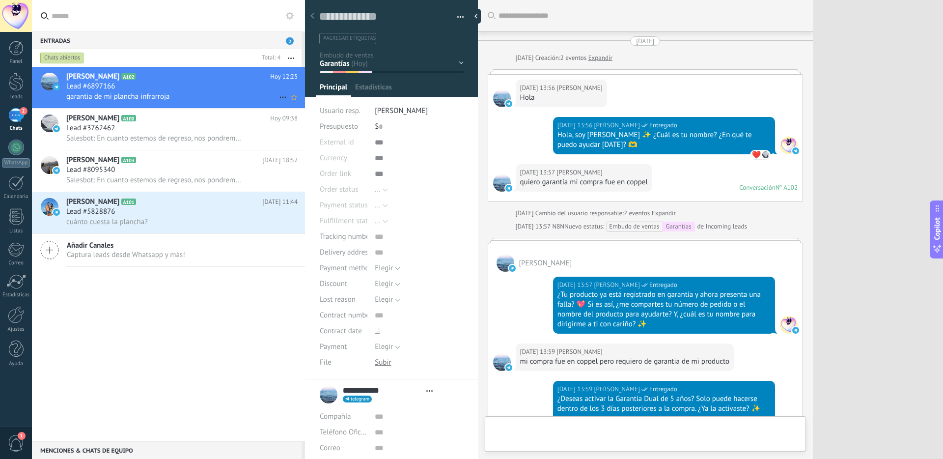
type textarea "**********"
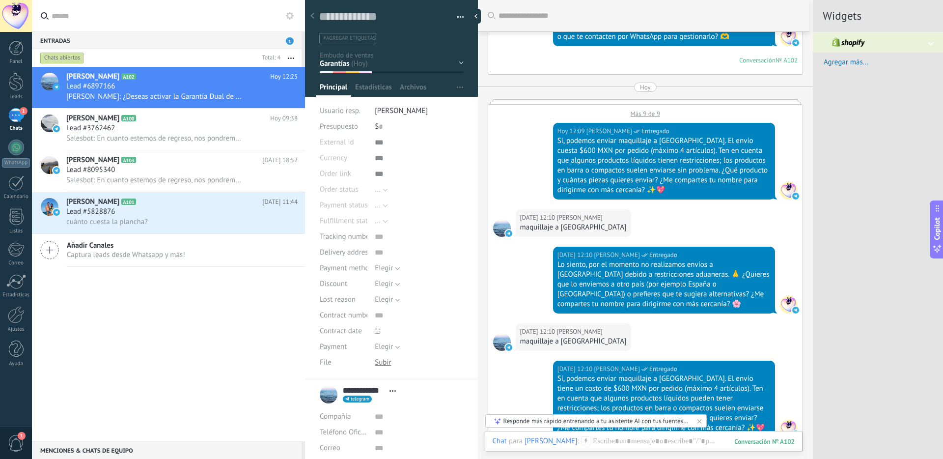
scroll to position [780, 0]
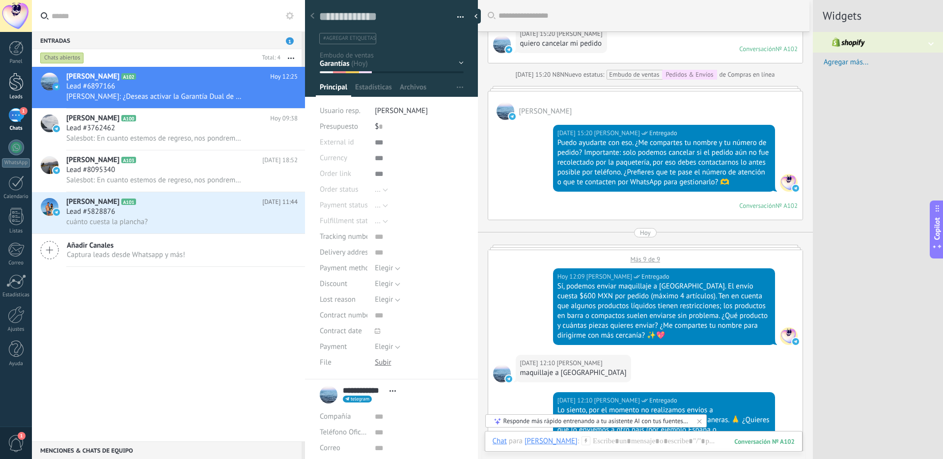
click at [13, 84] on div at bounding box center [16, 82] width 15 height 18
